Goal: Task Accomplishment & Management: Complete application form

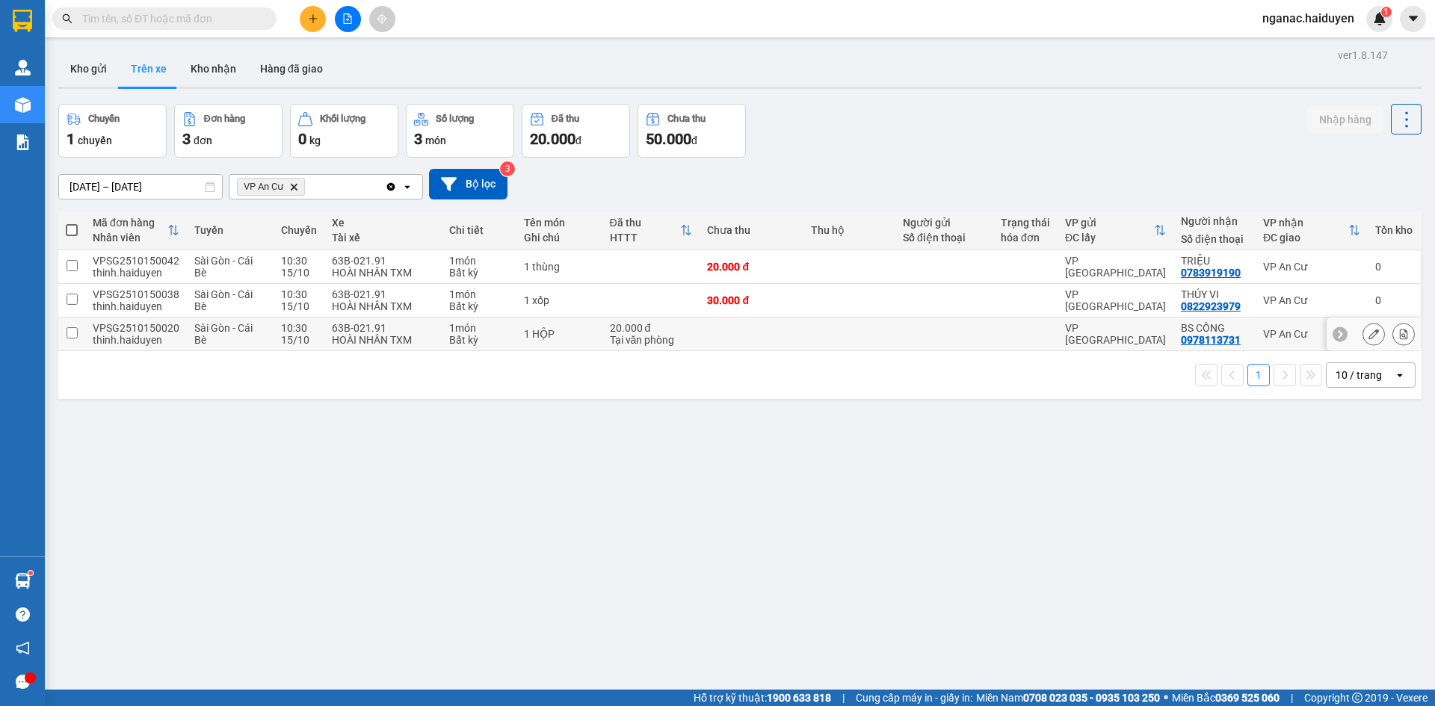
click at [768, 342] on td at bounding box center [752, 335] width 104 height 34
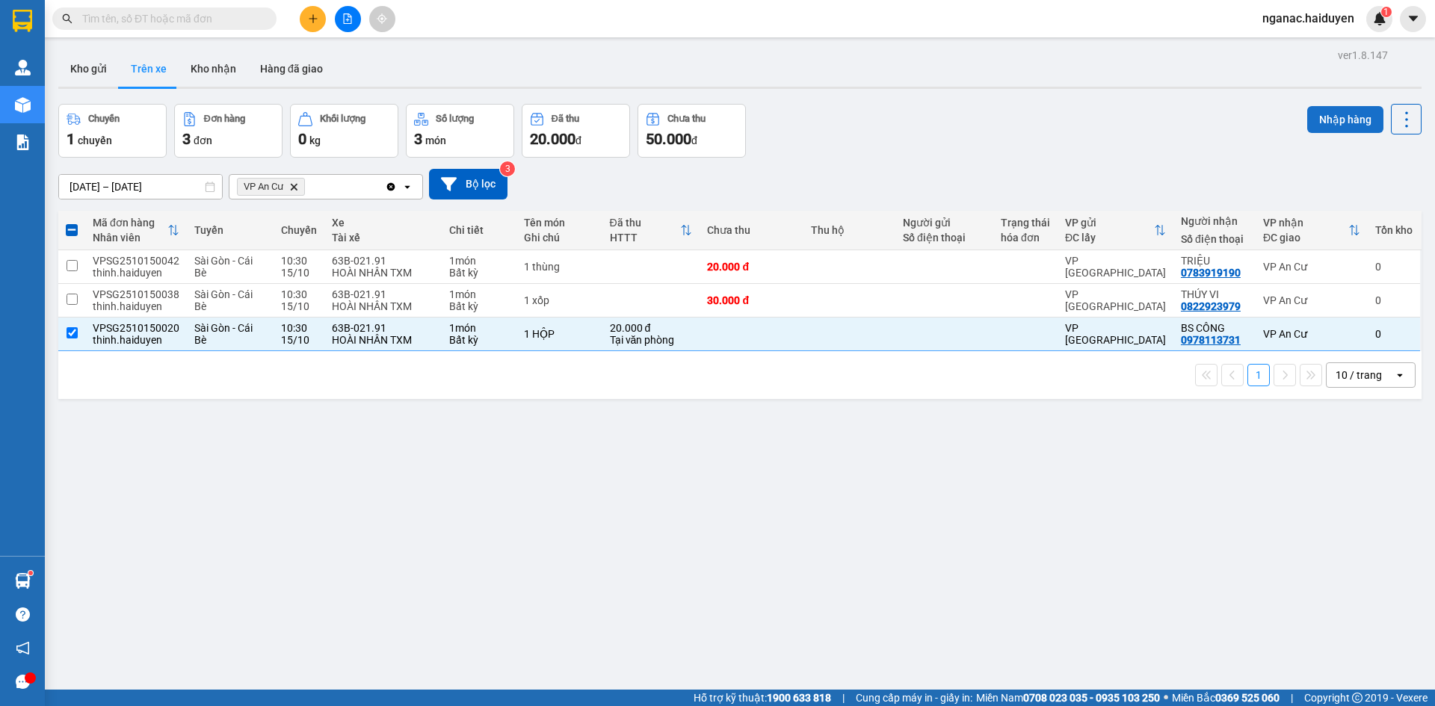
click at [1331, 117] on button "Nhập hàng" at bounding box center [1345, 119] width 76 height 27
checkbox input "false"
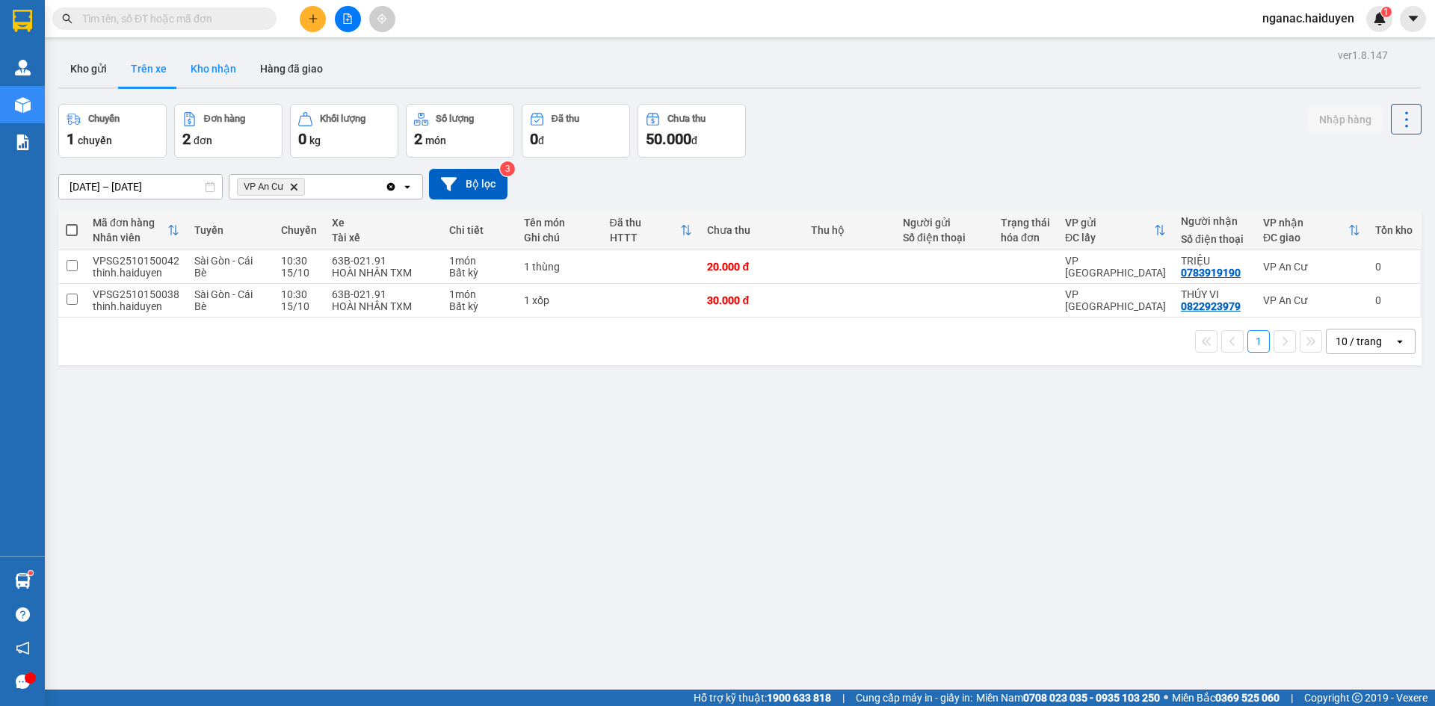
click at [203, 62] on button "Kho nhận" at bounding box center [214, 69] width 70 height 36
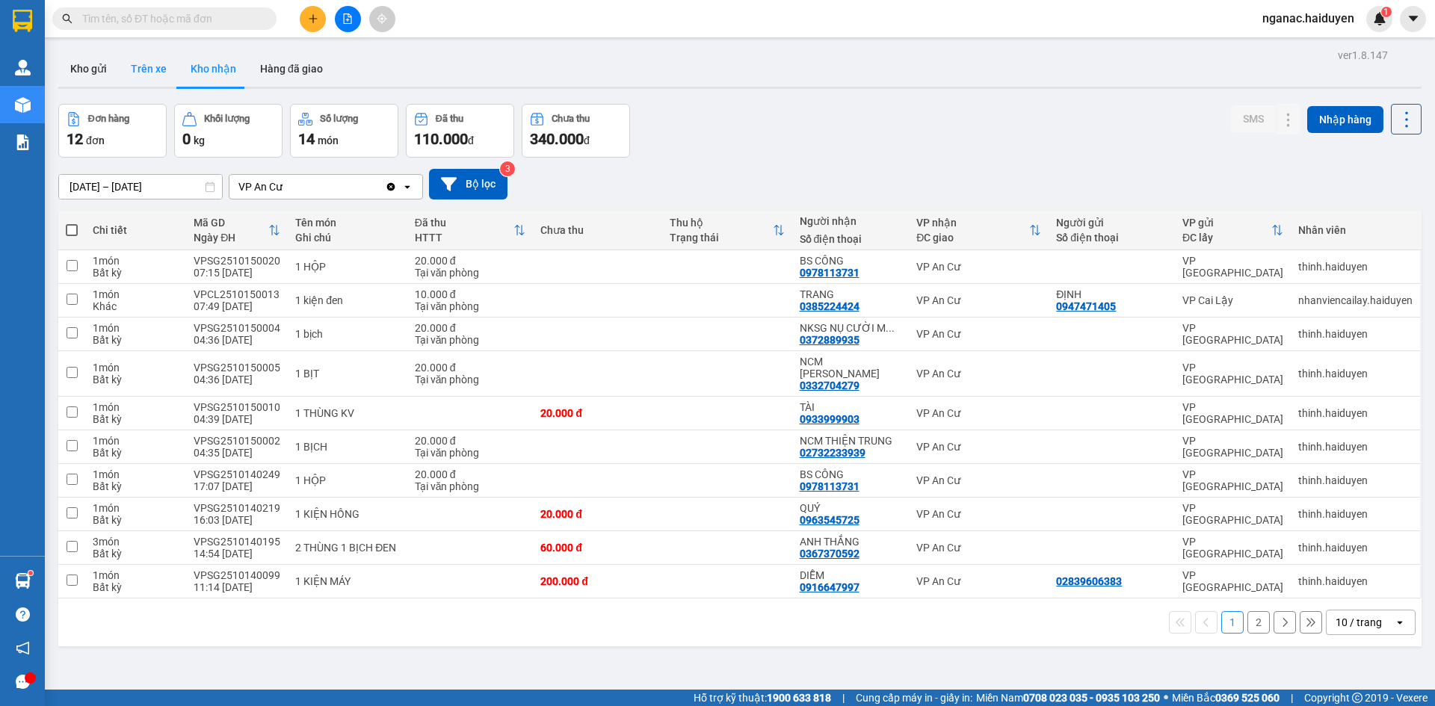
click at [134, 73] on button "Trên xe" at bounding box center [149, 69] width 60 height 36
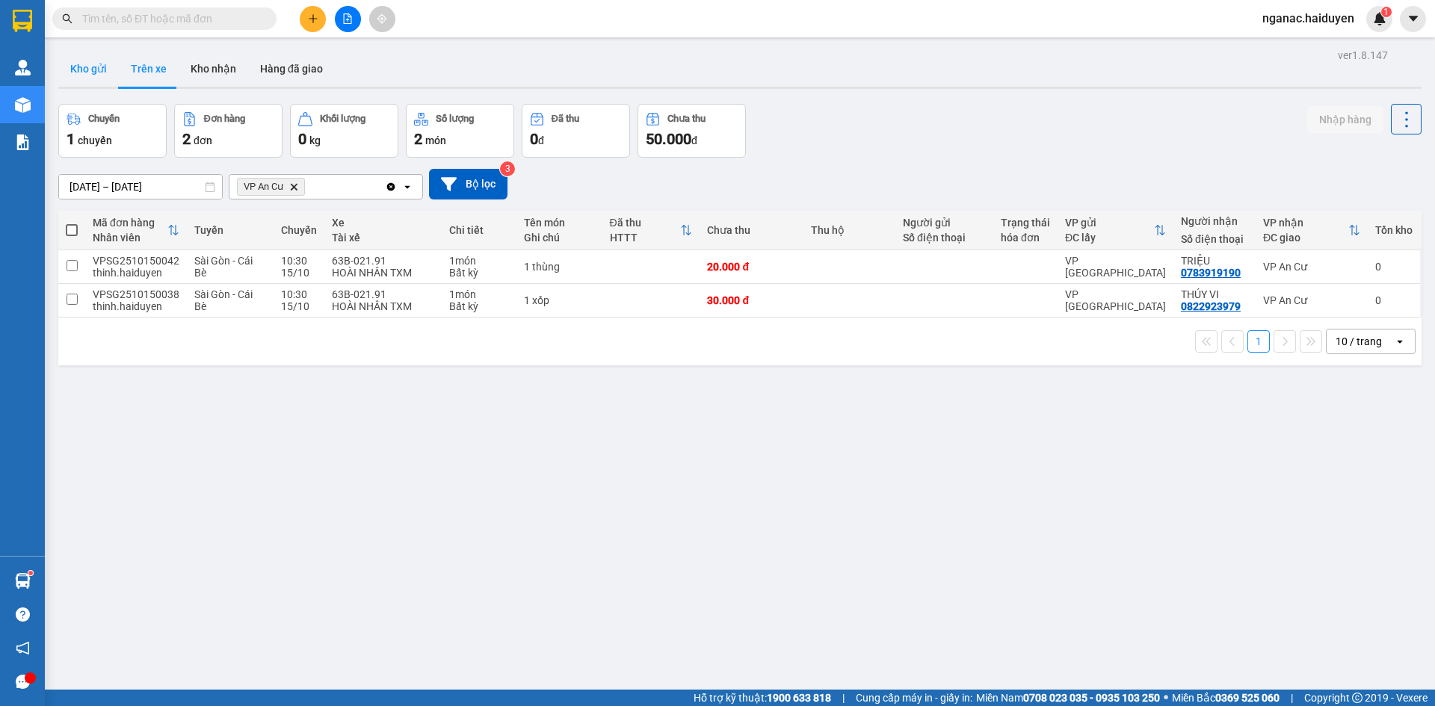
click at [67, 62] on button "Kho gửi" at bounding box center [88, 69] width 61 height 36
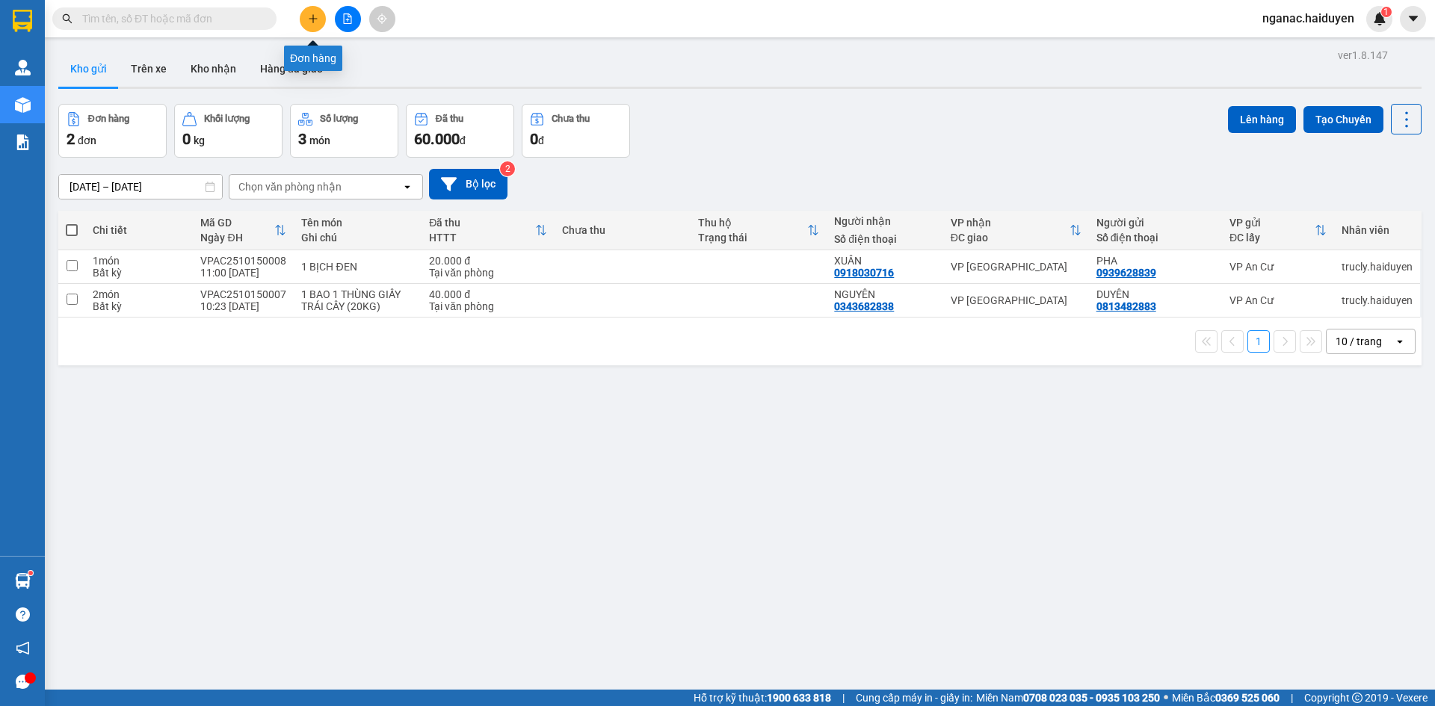
click at [311, 13] on button at bounding box center [313, 19] width 26 height 26
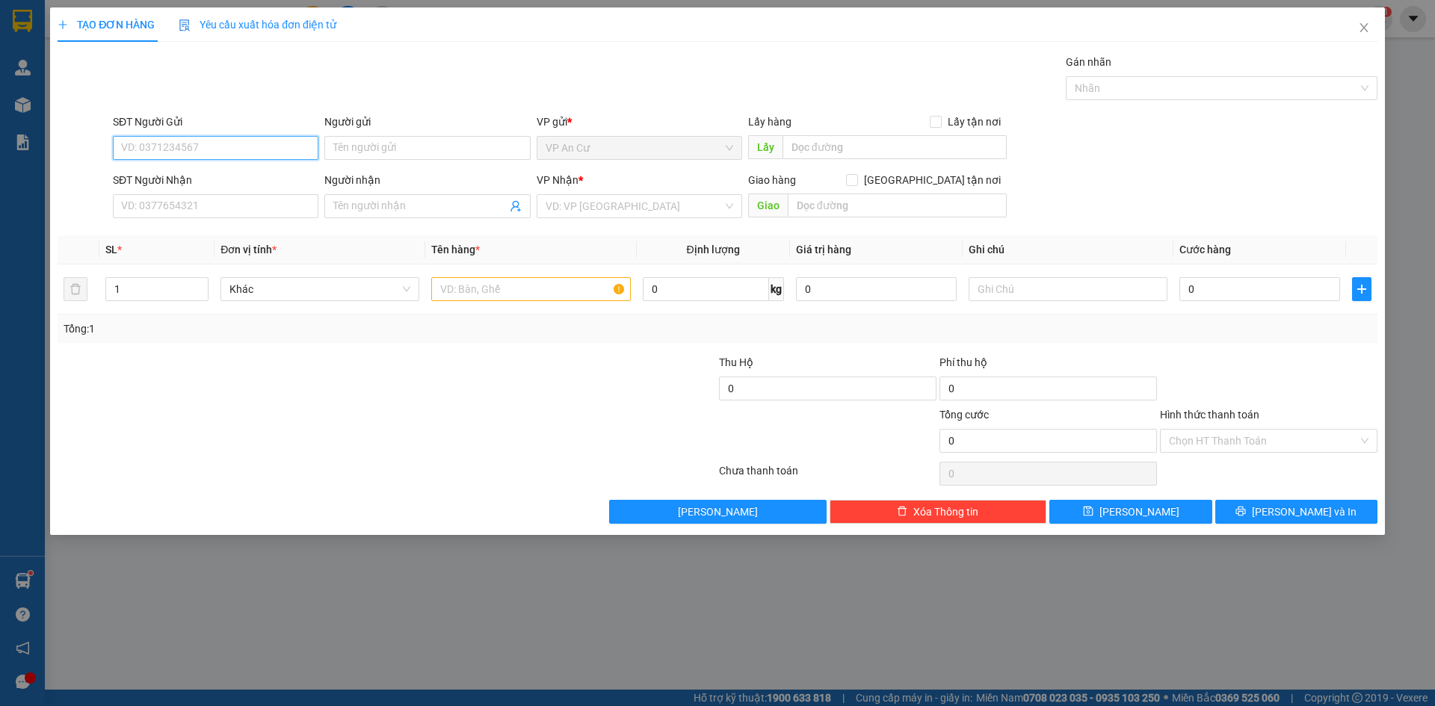
click at [172, 153] on input "SĐT Người Gửi" at bounding box center [216, 148] width 206 height 24
type input "0392488892"
click at [162, 151] on input "0392488892" at bounding box center [216, 148] width 206 height 24
drag, startPoint x: 192, startPoint y: 147, endPoint x: 37, endPoint y: 201, distance: 164.8
click at [37, 201] on div "TẠO ĐƠN HÀNG Yêu cầu xuất hóa đơn điện tử Transit Pickup Surcharge Ids Transit …" at bounding box center [717, 353] width 1435 height 706
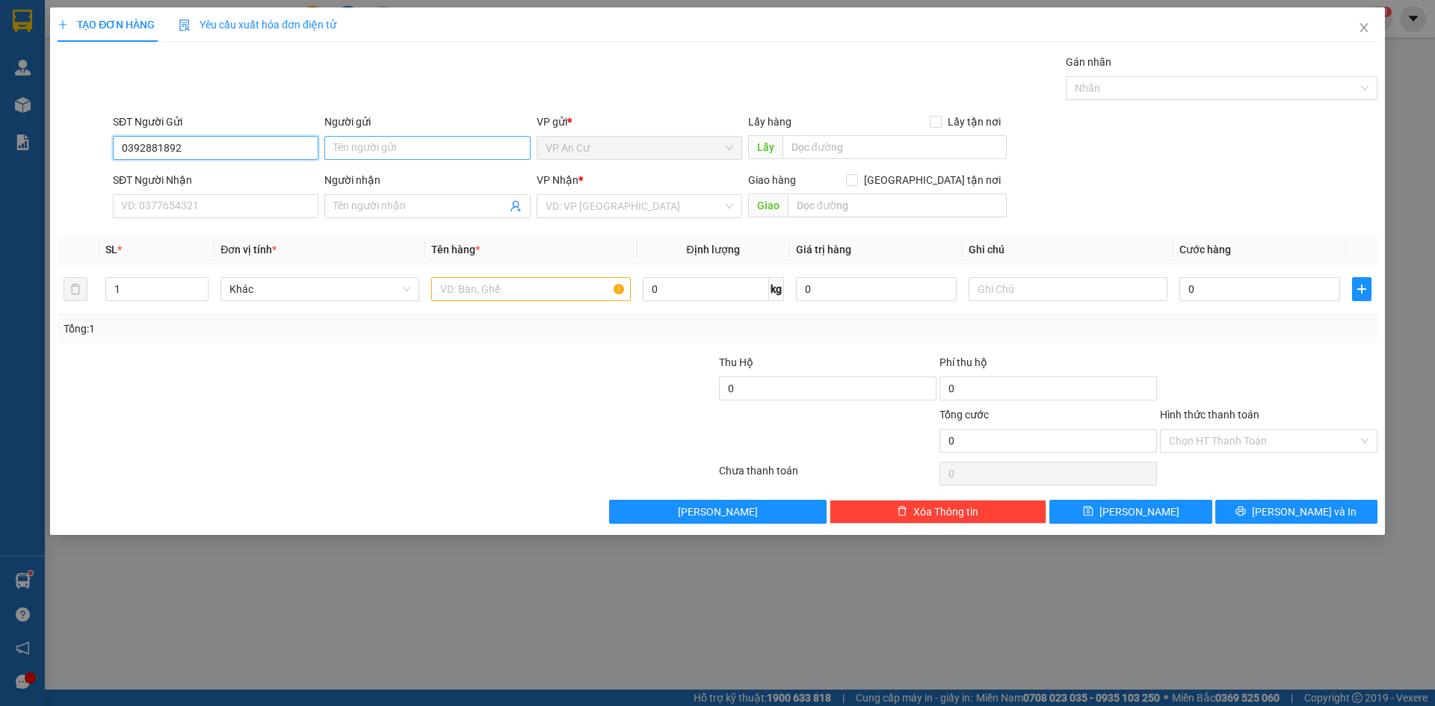
type input "0392881892"
click at [336, 147] on input "Người gửi" at bounding box center [427, 148] width 206 height 24
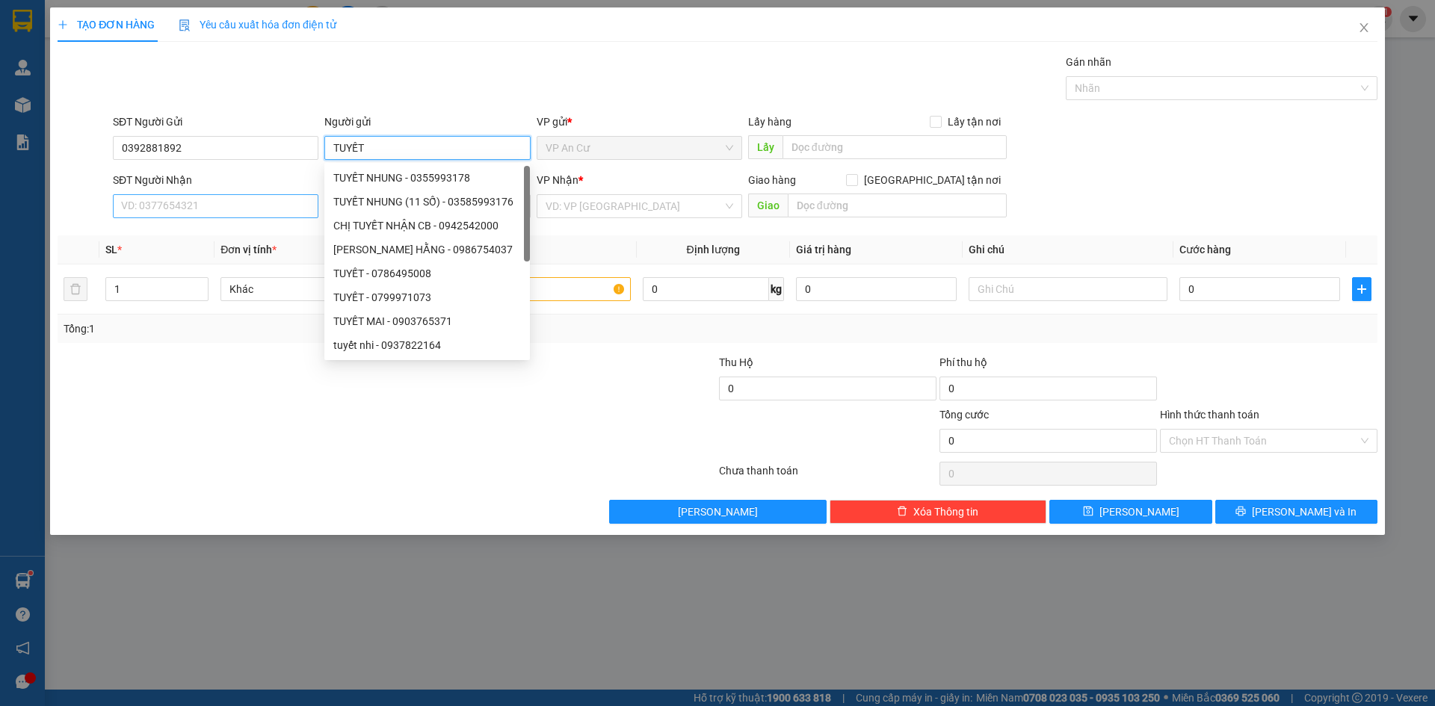
type input "TUYẾT"
click at [140, 209] on input "SĐT Người Nhận" at bounding box center [216, 206] width 206 height 24
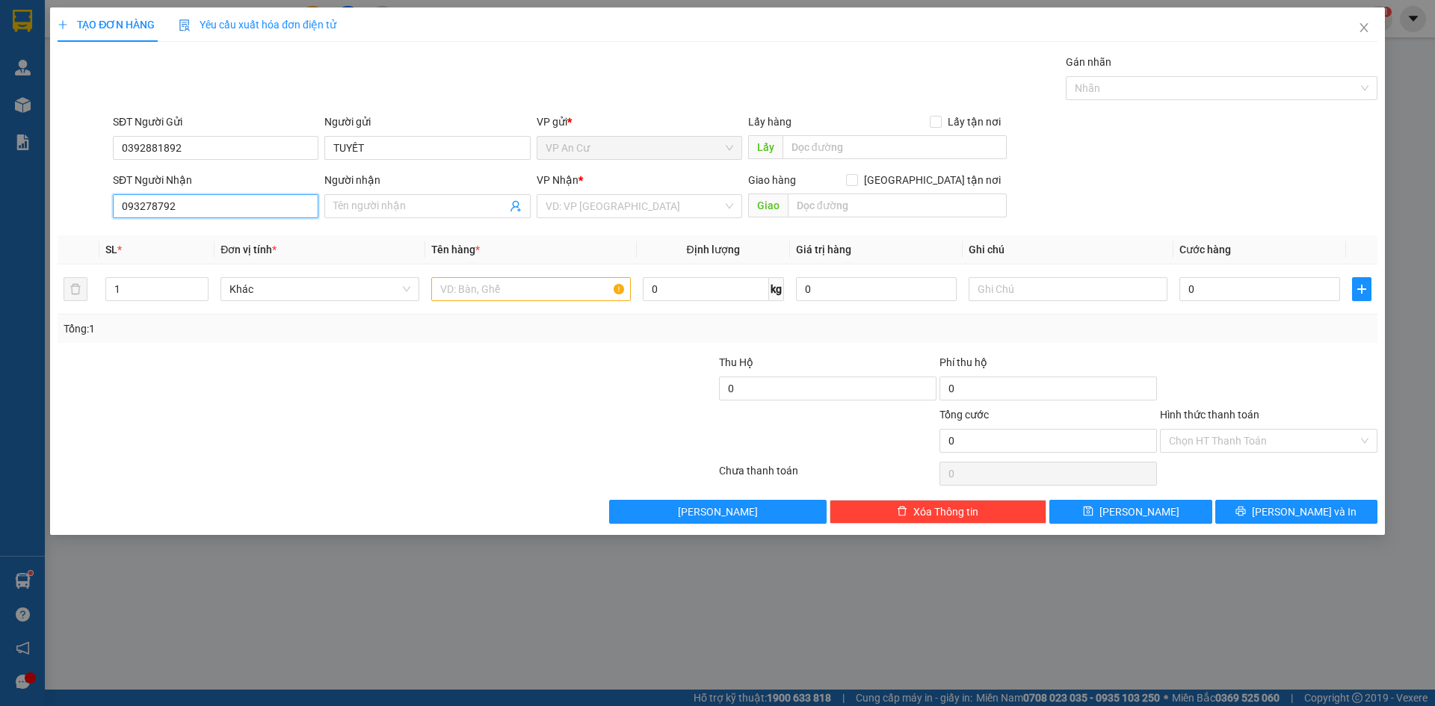
type input "0932787927"
click at [194, 235] on div "0932787927 - [PERSON_NAME]" at bounding box center [216, 236] width 188 height 16
type input "HƯƠNG"
type input "20.000"
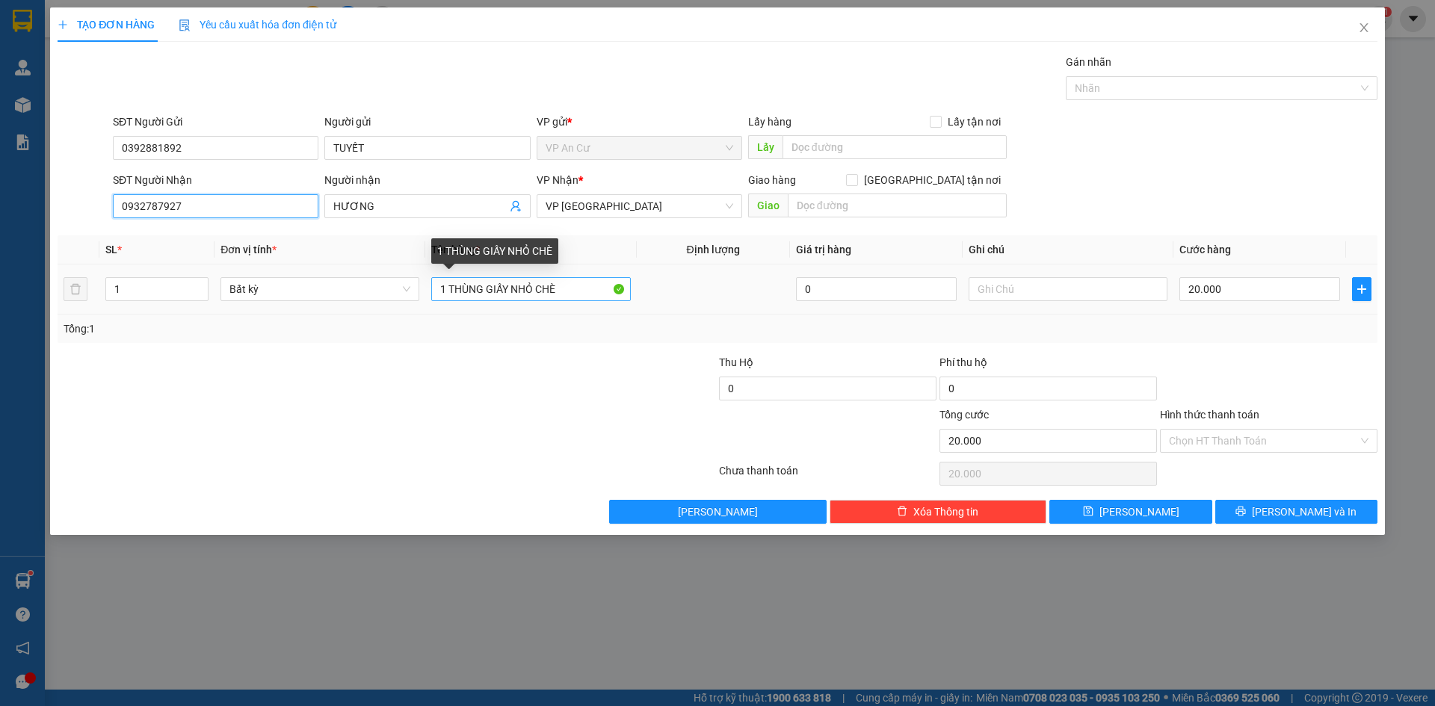
type input "0932787927"
drag, startPoint x: 567, startPoint y: 288, endPoint x: 512, endPoint y: 295, distance: 55.1
click at [512, 295] on input "1 THÙNG GIẤY NHỎ CHÈ" at bounding box center [530, 289] width 199 height 24
type input "1 THÙNG GIẤY"
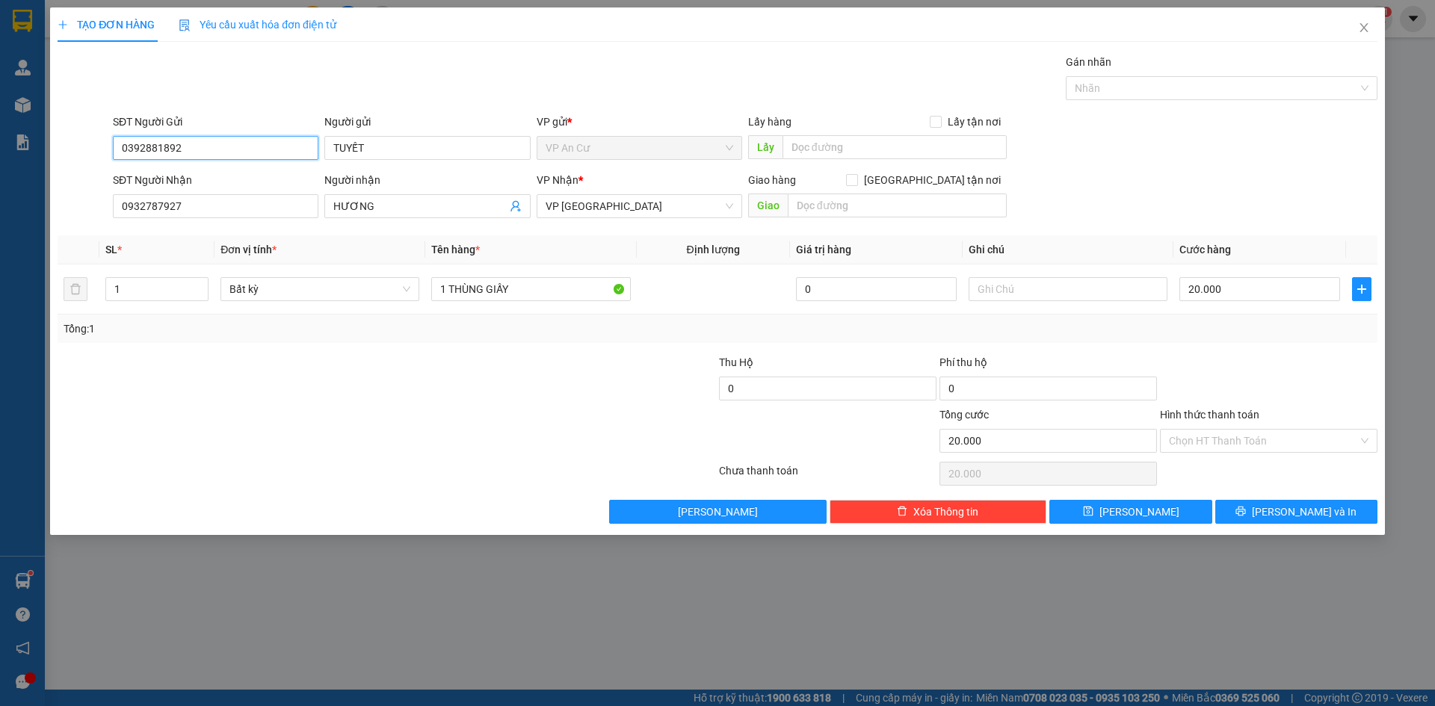
click at [198, 150] on input "0392881892" at bounding box center [216, 148] width 206 height 24
click at [1275, 445] on input "Hình thức thanh toán" at bounding box center [1263, 441] width 189 height 22
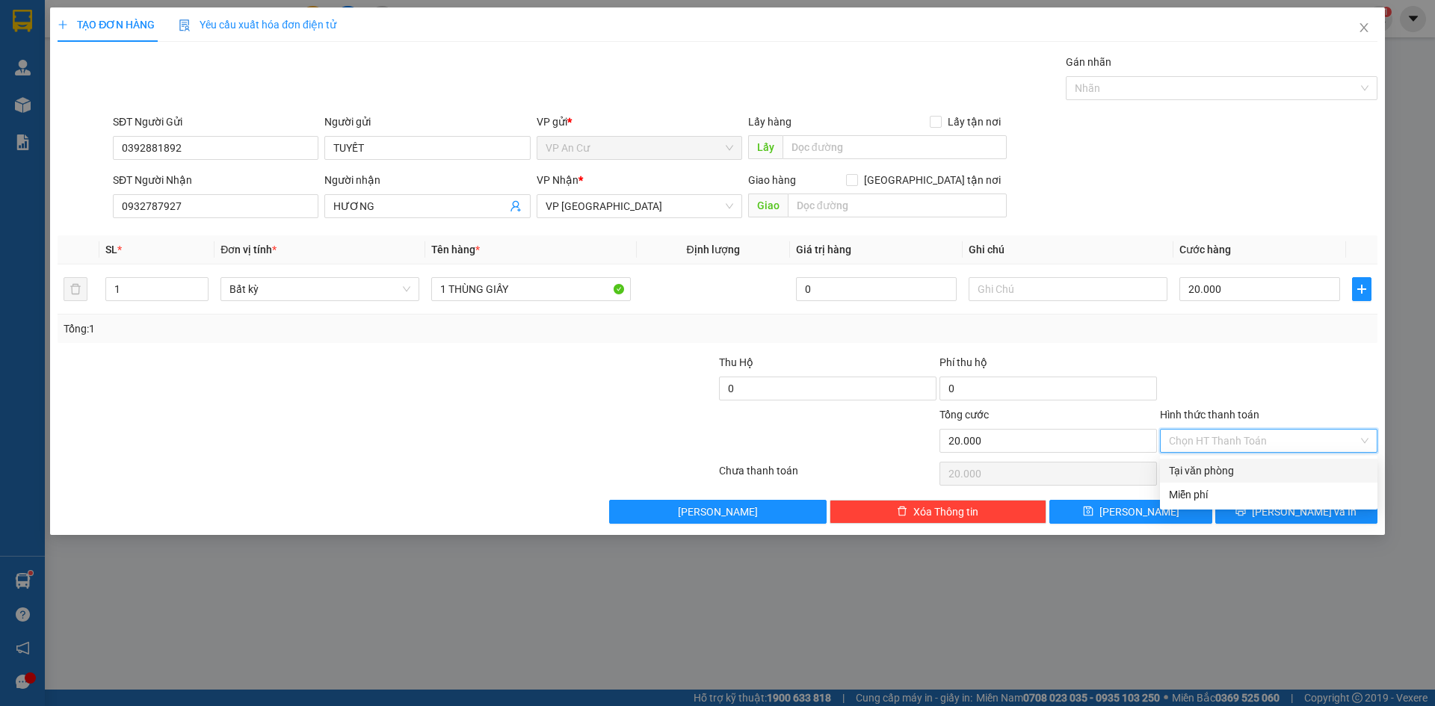
click at [1261, 473] on div "Tại văn phòng" at bounding box center [1269, 471] width 200 height 16
type input "0"
click at [1298, 515] on span "[PERSON_NAME] và In" at bounding box center [1304, 512] width 105 height 16
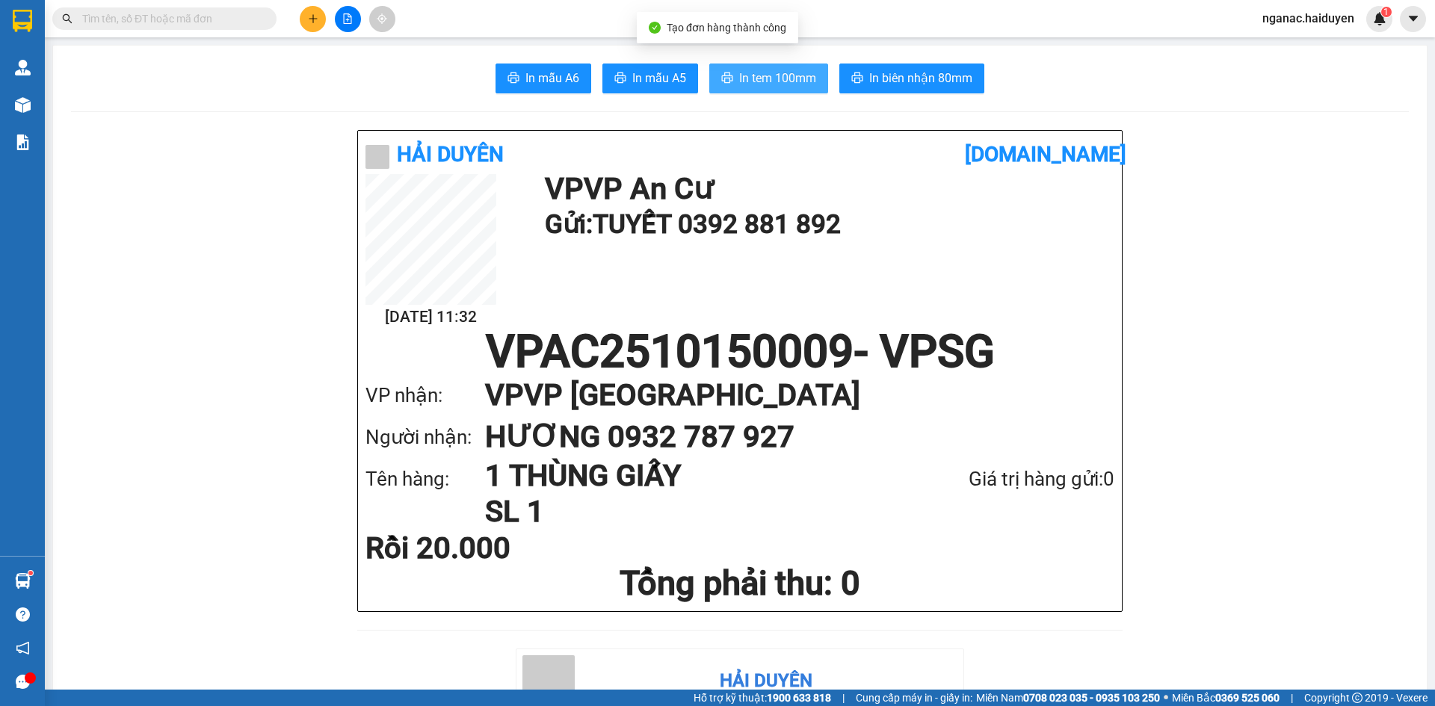
click at [759, 85] on span "In tem 100mm" at bounding box center [777, 78] width 77 height 19
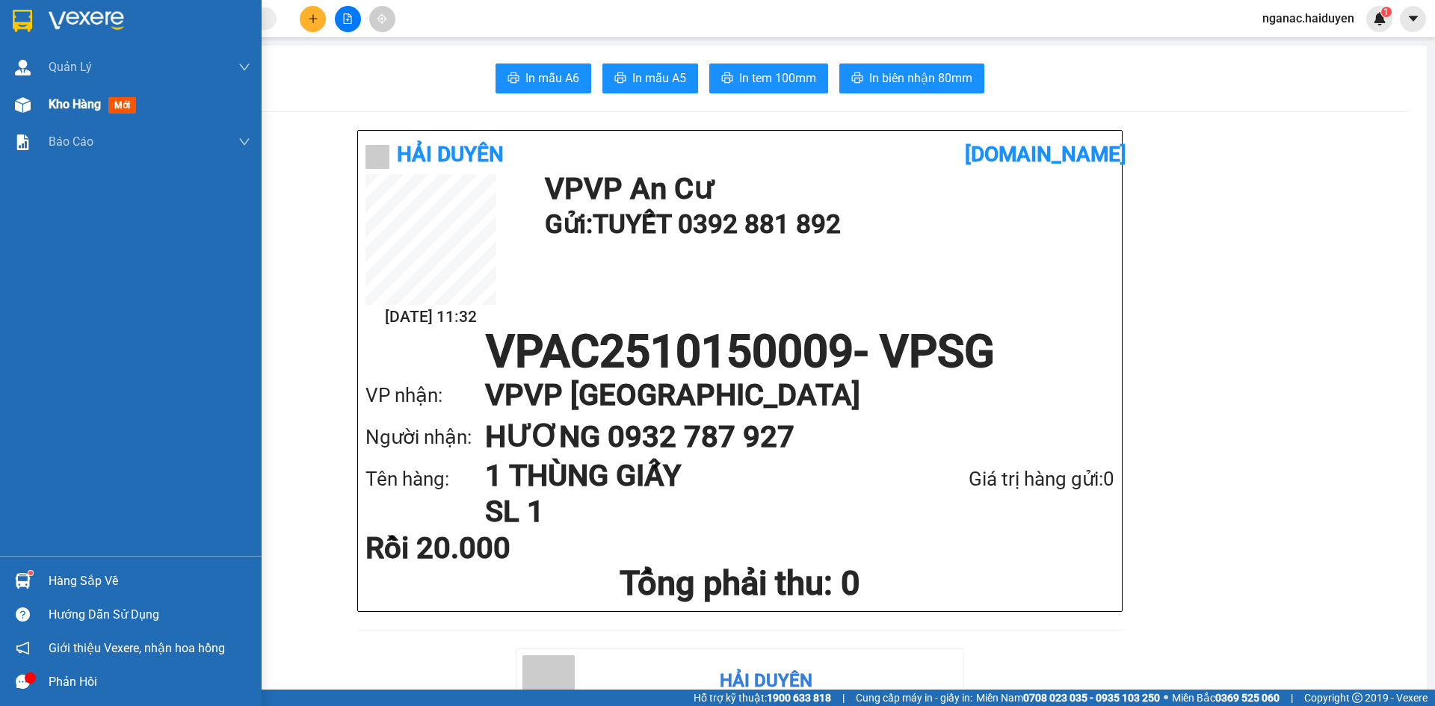
click at [53, 108] on span "Kho hàng" at bounding box center [75, 104] width 52 height 14
